Goal: Information Seeking & Learning: Learn about a topic

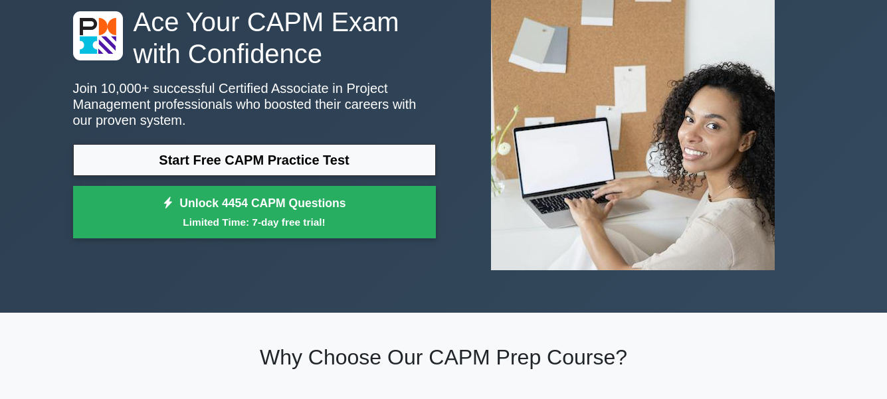
scroll to position [133, 0]
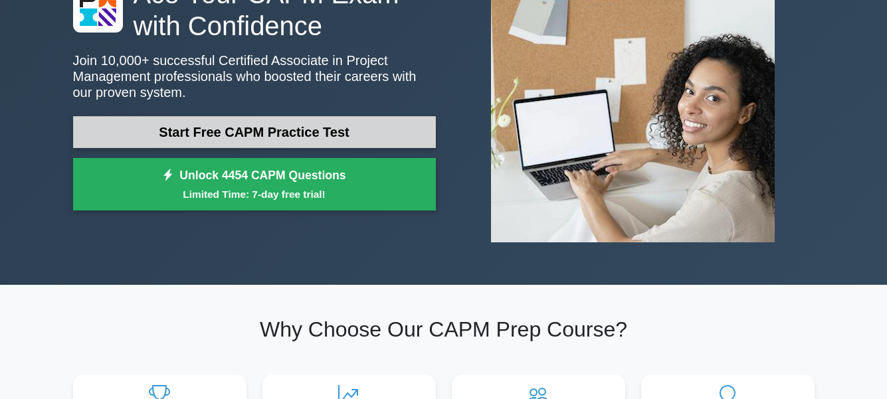
click at [264, 137] on link "Start Free CAPM Practice Test" at bounding box center [254, 132] width 363 height 32
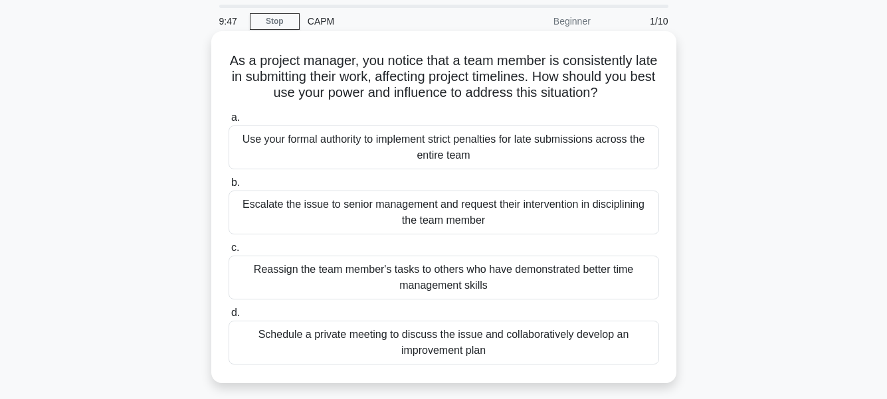
scroll to position [66, 0]
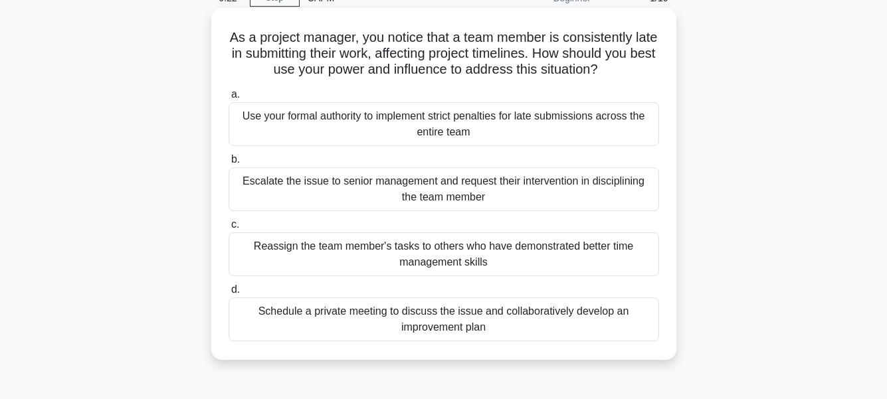
click at [406, 309] on div "Schedule a private meeting to discuss the issue and collaboratively develop an …" at bounding box center [444, 320] width 431 height 44
click at [229, 294] on input "d. Schedule a private meeting to discuss the issue and collaboratively develop …" at bounding box center [229, 290] width 0 height 9
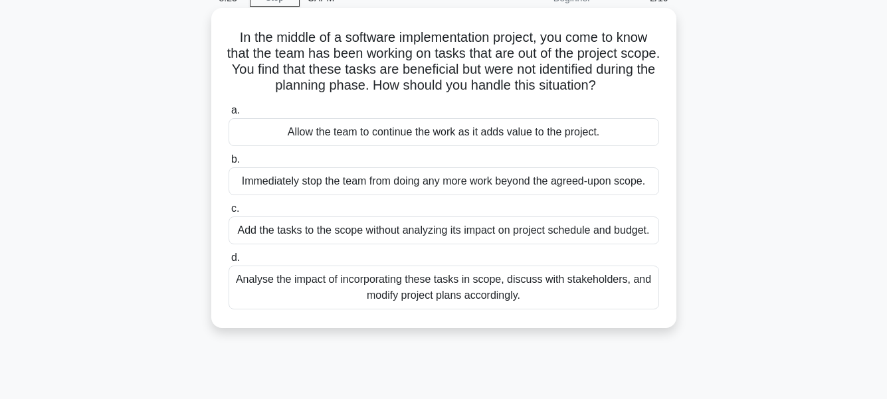
click at [422, 285] on div "Analyse the impact of incorporating these tasks in scope, discuss with stakehol…" at bounding box center [444, 288] width 431 height 44
click at [229, 262] on input "d. Analyse the impact of incorporating these tasks in scope, discuss with stake…" at bounding box center [229, 258] width 0 height 9
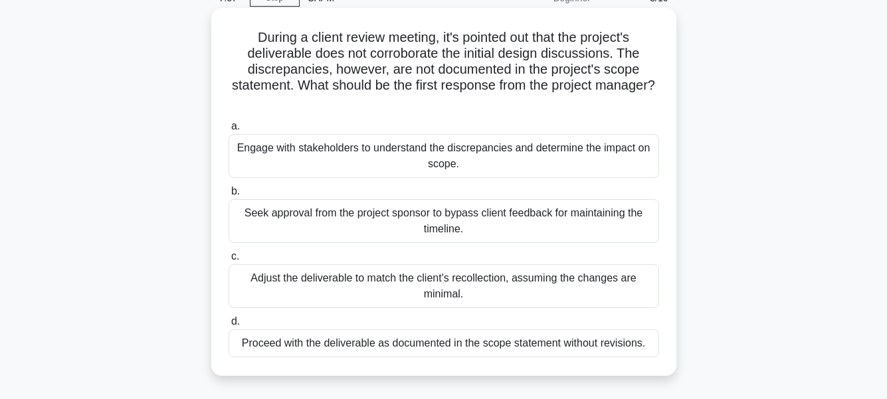
click at [412, 285] on div "Adjust the deliverable to match the client's recollection, assuming the changes…" at bounding box center [444, 286] width 431 height 44
click at [229, 261] on input "c. Adjust the deliverable to match the client's recollection, assuming the chan…" at bounding box center [229, 256] width 0 height 9
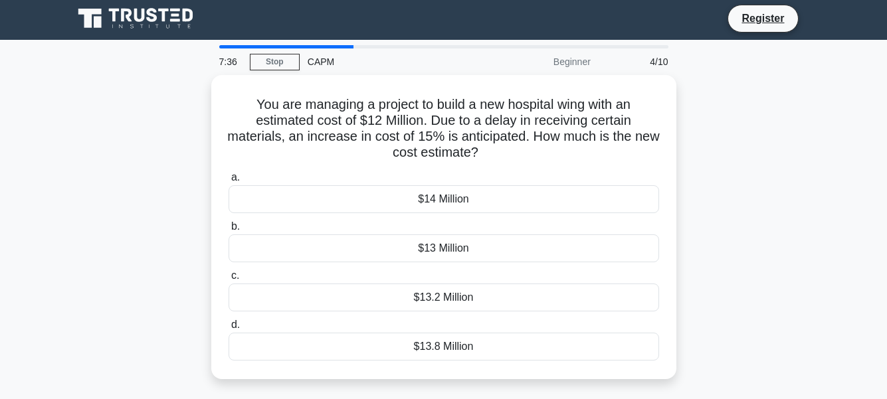
scroll to position [0, 0]
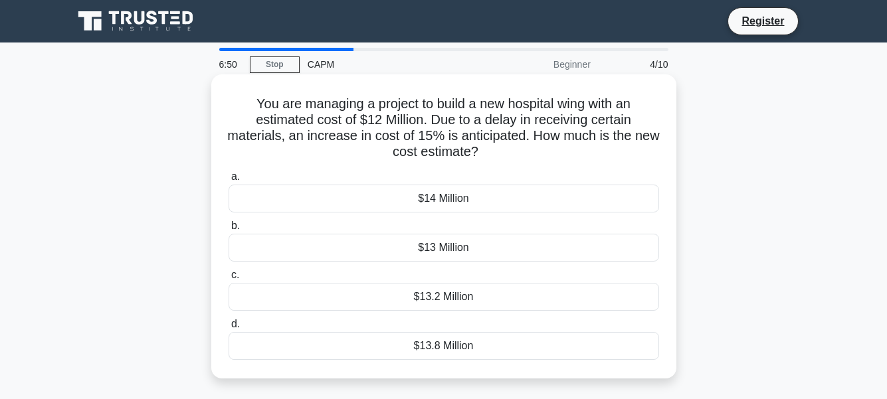
click at [446, 341] on div "$13.8 Million" at bounding box center [444, 346] width 431 height 28
click at [229, 329] on input "d. $13.8 Million" at bounding box center [229, 324] width 0 height 9
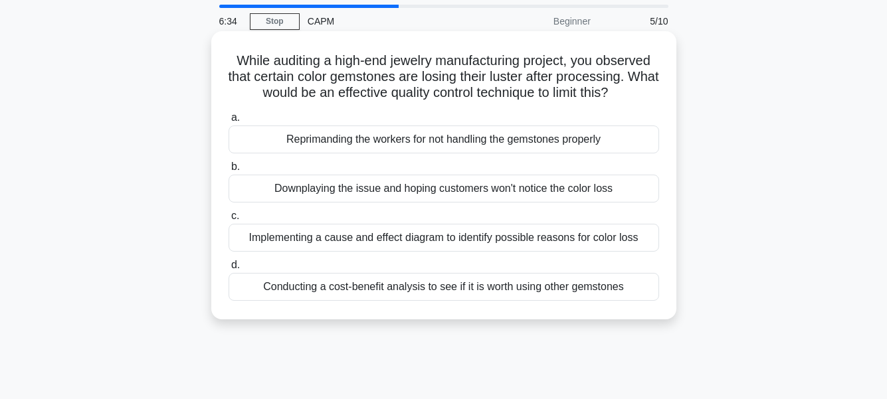
scroll to position [66, 0]
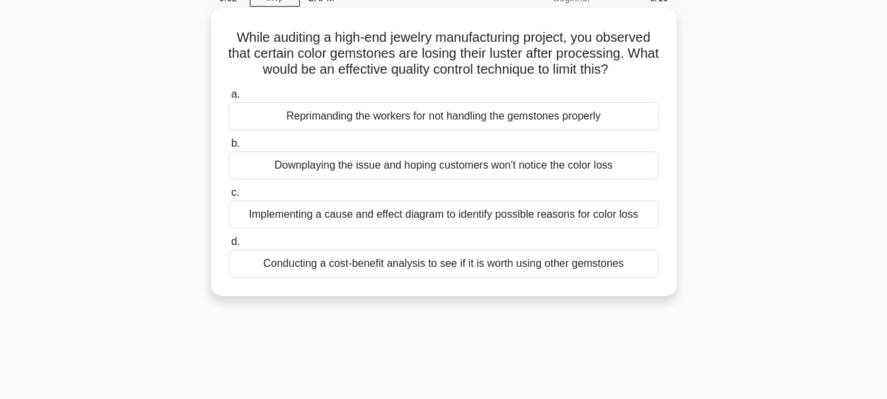
click at [318, 263] on div "Conducting a cost-benefit analysis to see if it is worth using other gemstones" at bounding box center [444, 264] width 431 height 28
click at [229, 246] on input "d. Conducting a cost-benefit analysis to see if it is worth using other gemston…" at bounding box center [229, 242] width 0 height 9
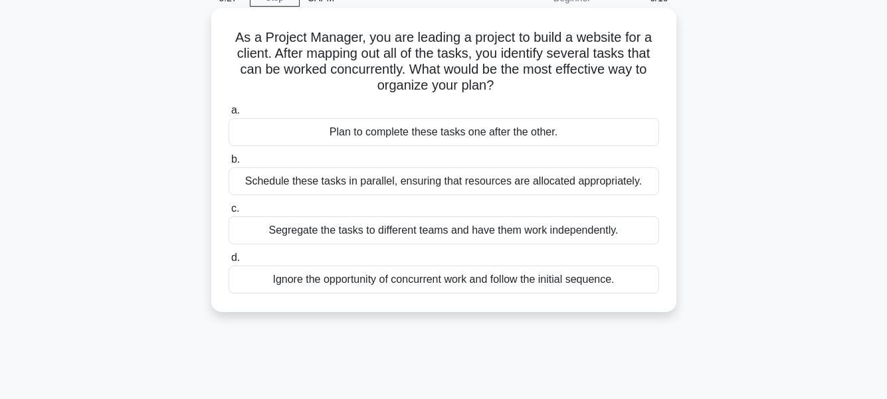
click at [434, 180] on div "Schedule these tasks in parallel, ensuring that resources are allocated appropr…" at bounding box center [444, 181] width 431 height 28
click at [229, 164] on input "b. Schedule these tasks in parallel, ensuring that resources are allocated appr…" at bounding box center [229, 159] width 0 height 9
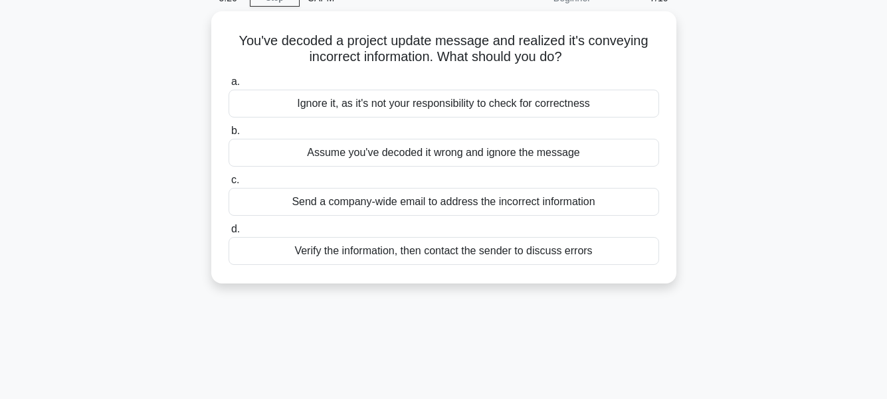
scroll to position [0, 0]
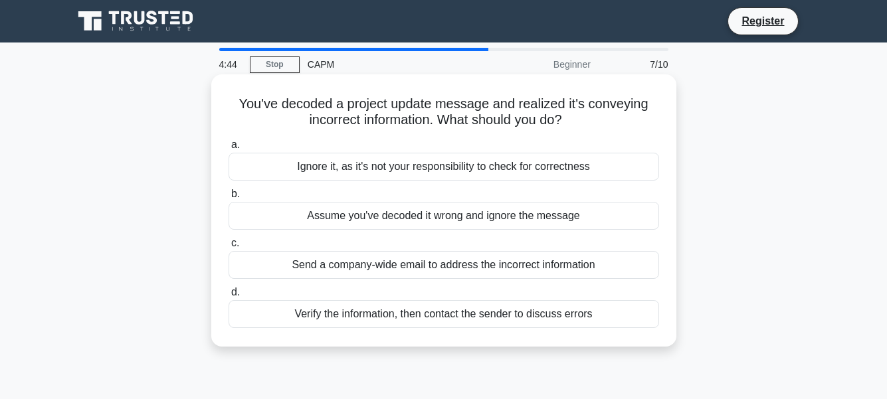
click at [450, 320] on div "Verify the information, then contact the sender to discuss errors" at bounding box center [444, 314] width 431 height 28
click at [229, 297] on input "d. Verify the information, then contact the sender to discuss errors" at bounding box center [229, 292] width 0 height 9
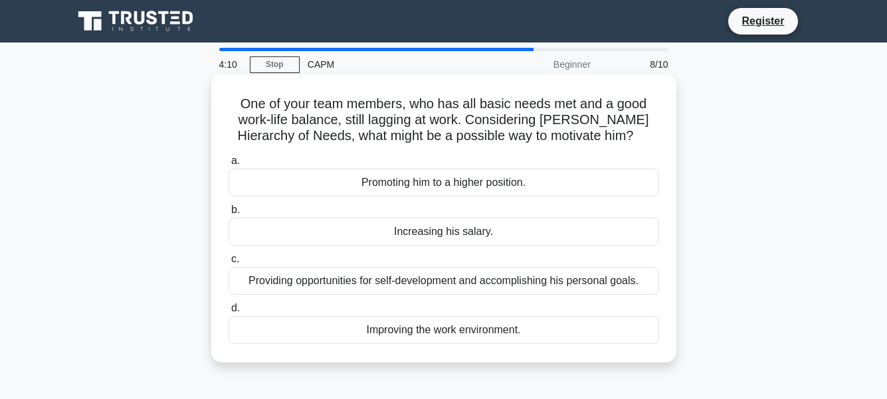
click at [429, 284] on div "Providing opportunities for self-development and accomplishing his personal goa…" at bounding box center [444, 281] width 431 height 28
click at [229, 264] on input "c. Providing opportunities for self-development and accomplishing his personal …" at bounding box center [229, 259] width 0 height 9
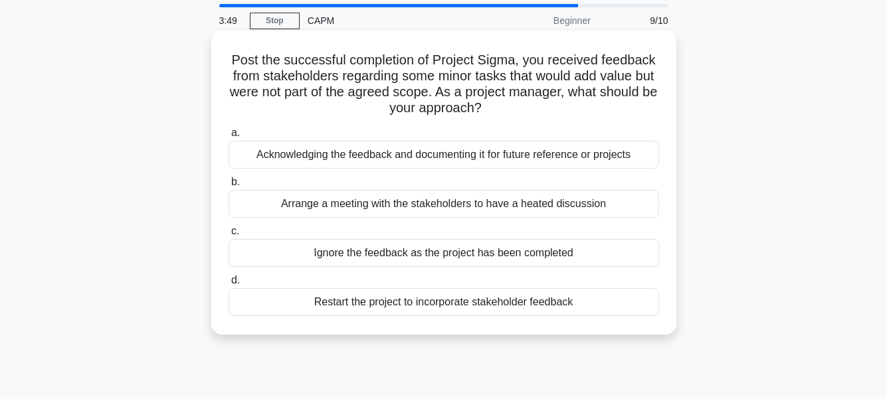
scroll to position [66, 0]
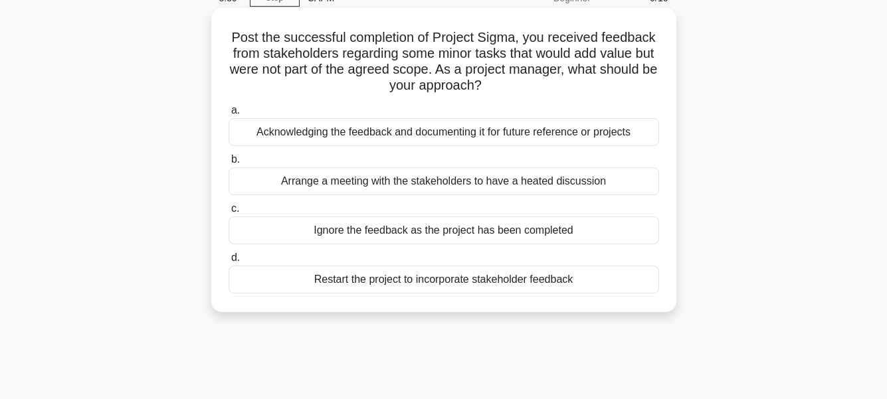
click at [419, 133] on div "Acknowledging the feedback and documenting it for future reference or projects" at bounding box center [444, 132] width 431 height 28
click at [229, 115] on input "a. Acknowledging the feedback and documenting it for future reference or projec…" at bounding box center [229, 110] width 0 height 9
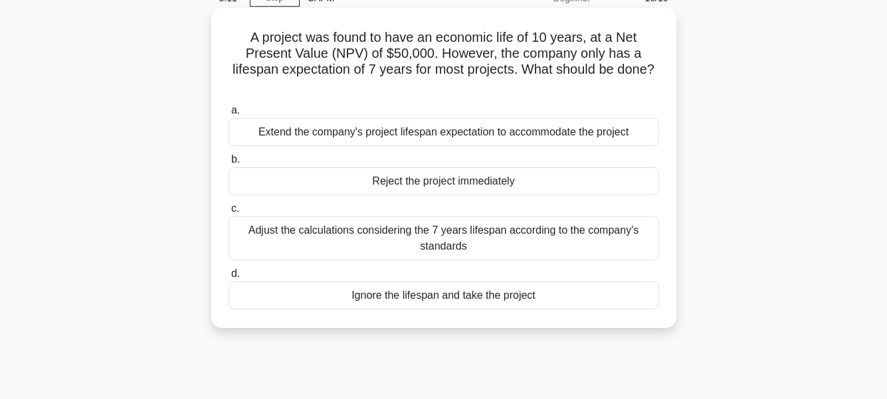
click at [432, 231] on div "Adjust the calculations considering the 7 years lifespan according to the compa…" at bounding box center [444, 239] width 431 height 44
click at [229, 213] on input "c. Adjust the calculations considering the 7 years lifespan according to the co…" at bounding box center [229, 209] width 0 height 9
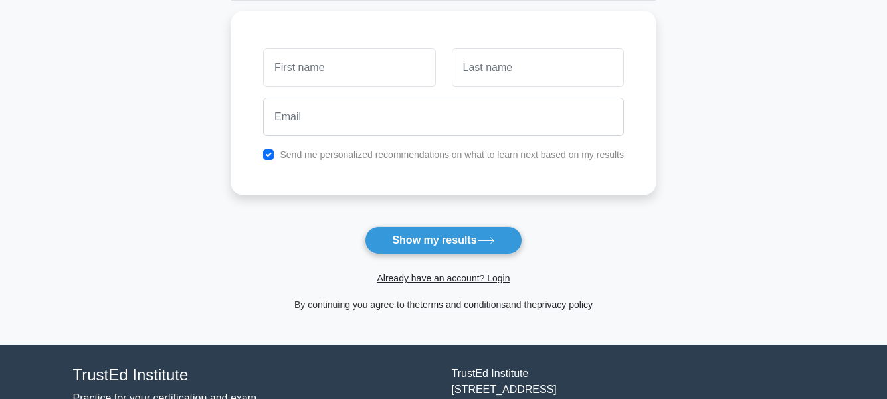
scroll to position [199, 0]
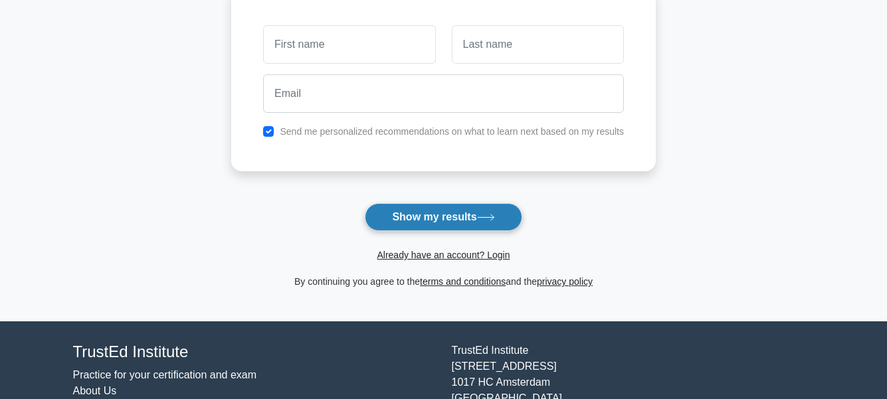
click at [412, 216] on button "Show my results" at bounding box center [443, 217] width 157 height 28
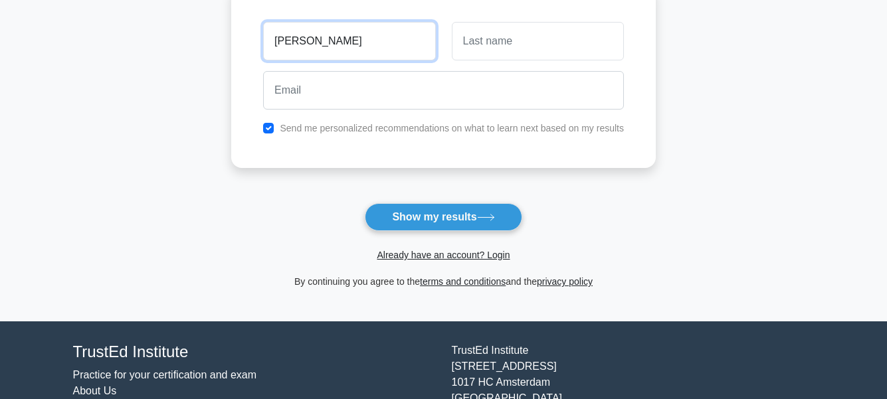
type input "[PERSON_NAME]"
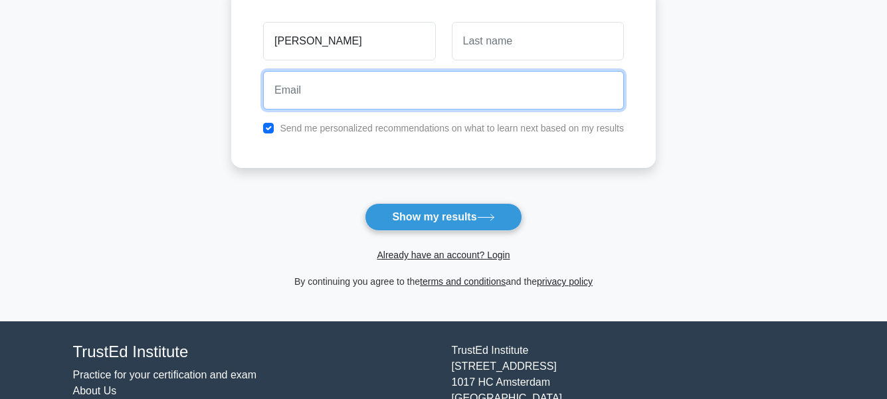
click at [311, 90] on input "email" at bounding box center [443, 90] width 361 height 39
type input "[EMAIL_ADDRESS][DOMAIN_NAME]"
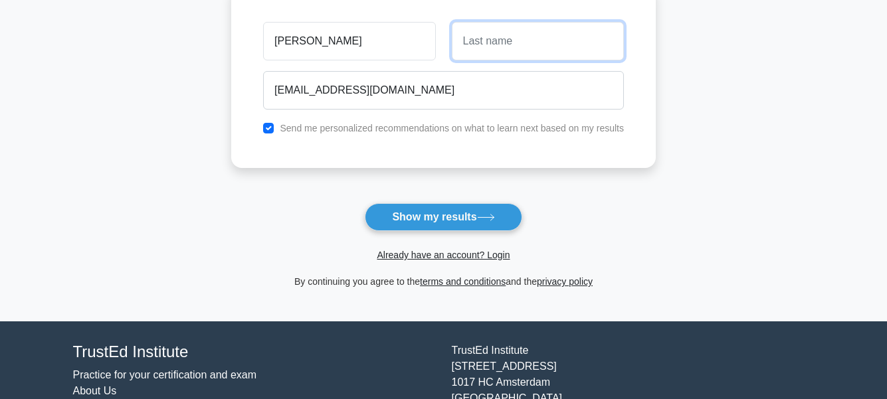
click at [527, 47] on input "text" at bounding box center [538, 41] width 172 height 39
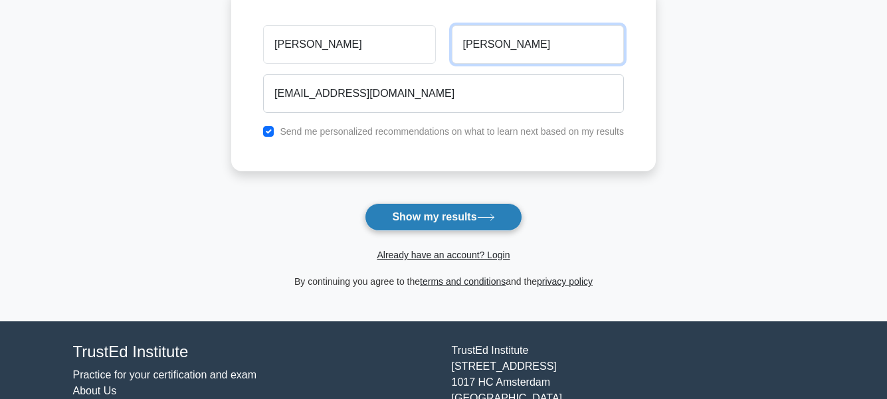
type input "[PERSON_NAME]"
click at [472, 214] on button "Show my results" at bounding box center [443, 217] width 157 height 28
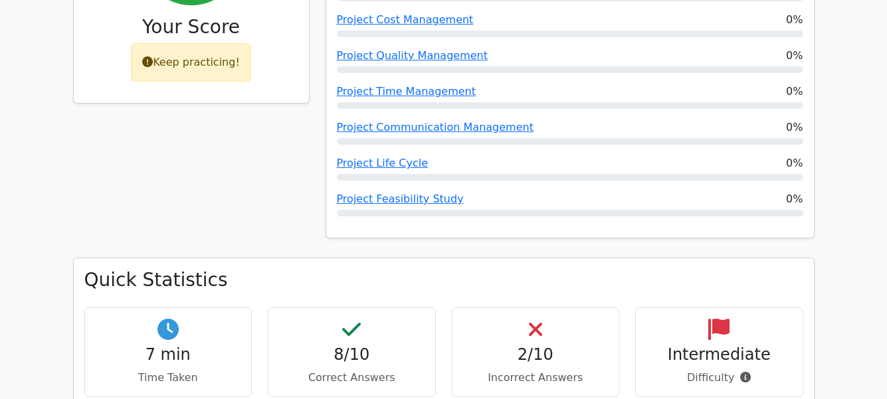
scroll to position [664, 0]
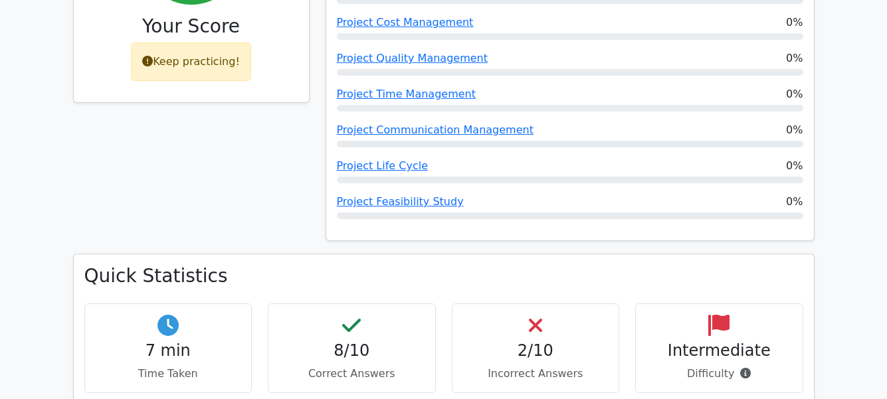
click at [541, 304] on div "2/10 Incorrect Answers" at bounding box center [536, 349] width 168 height 90
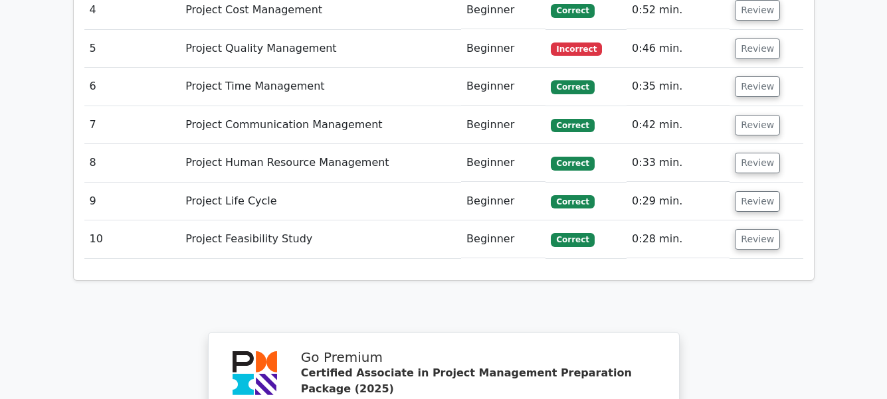
scroll to position [2060, 0]
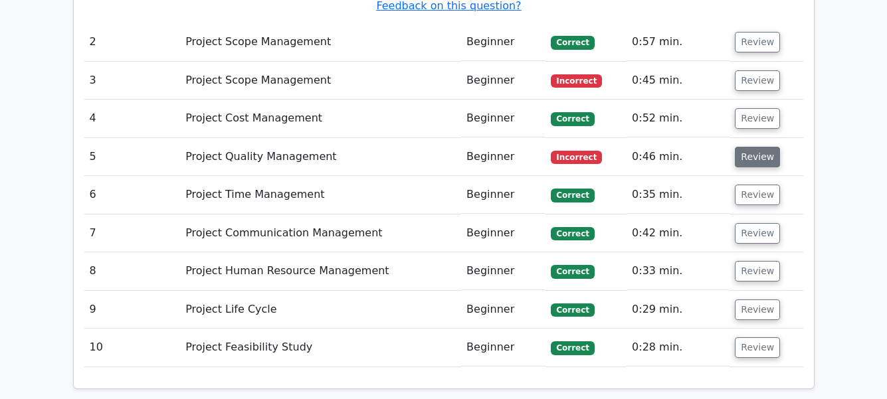
click at [752, 147] on button "Review" at bounding box center [757, 157] width 45 height 21
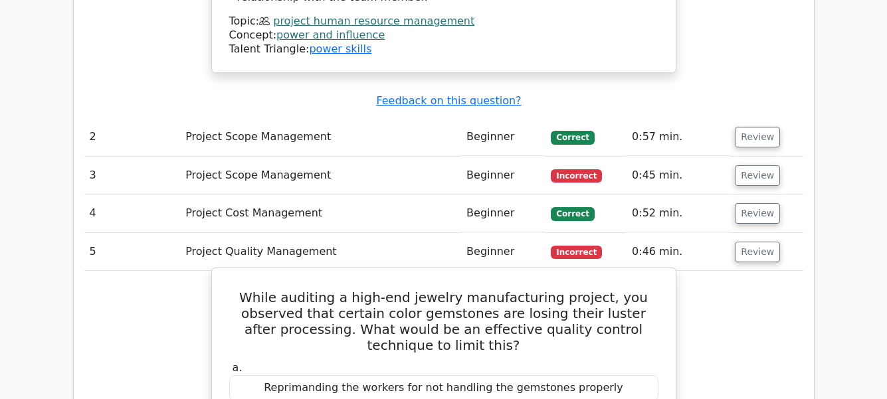
scroll to position [1860, 0]
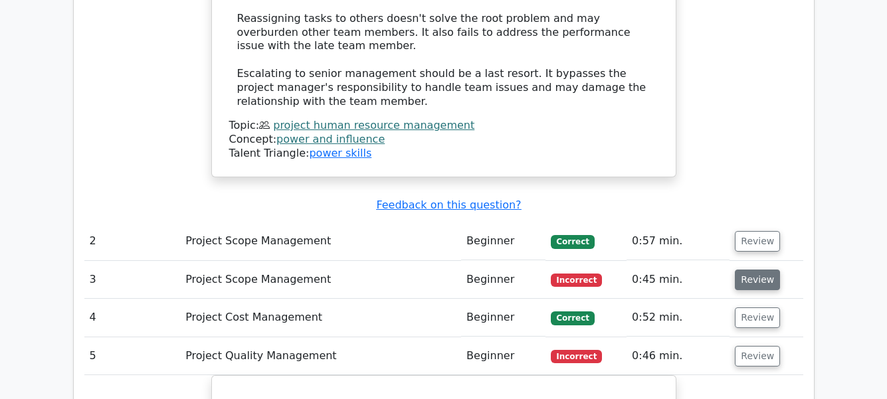
click at [755, 270] on button "Review" at bounding box center [757, 280] width 45 height 21
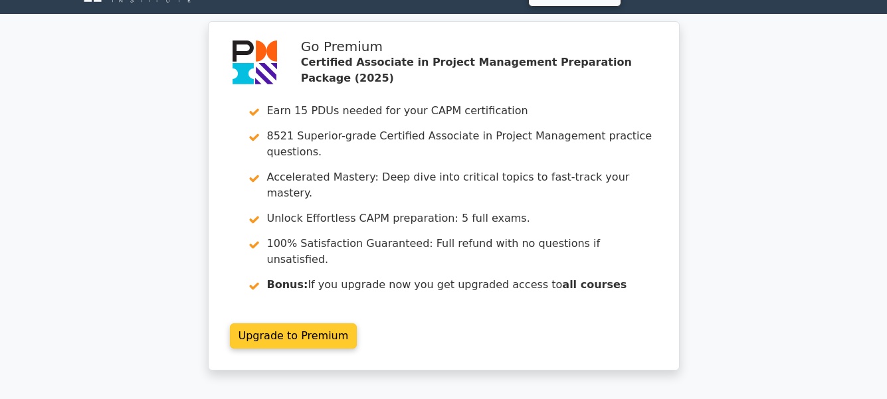
scroll to position [0, 0]
